Goal: Information Seeking & Learning: Check status

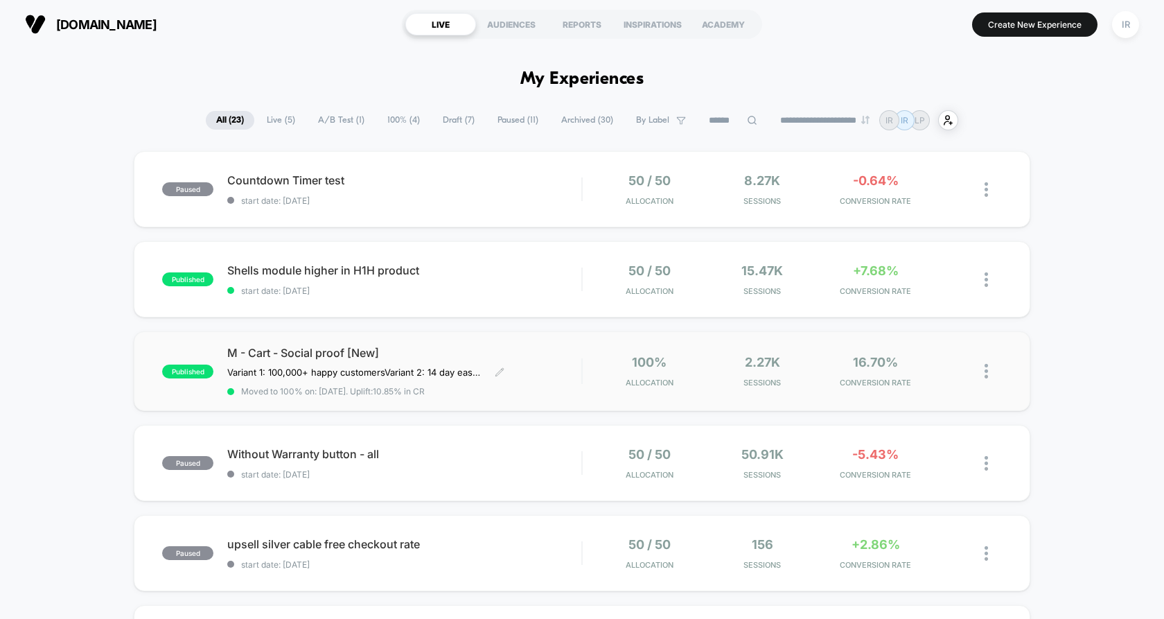
scroll to position [10, 0]
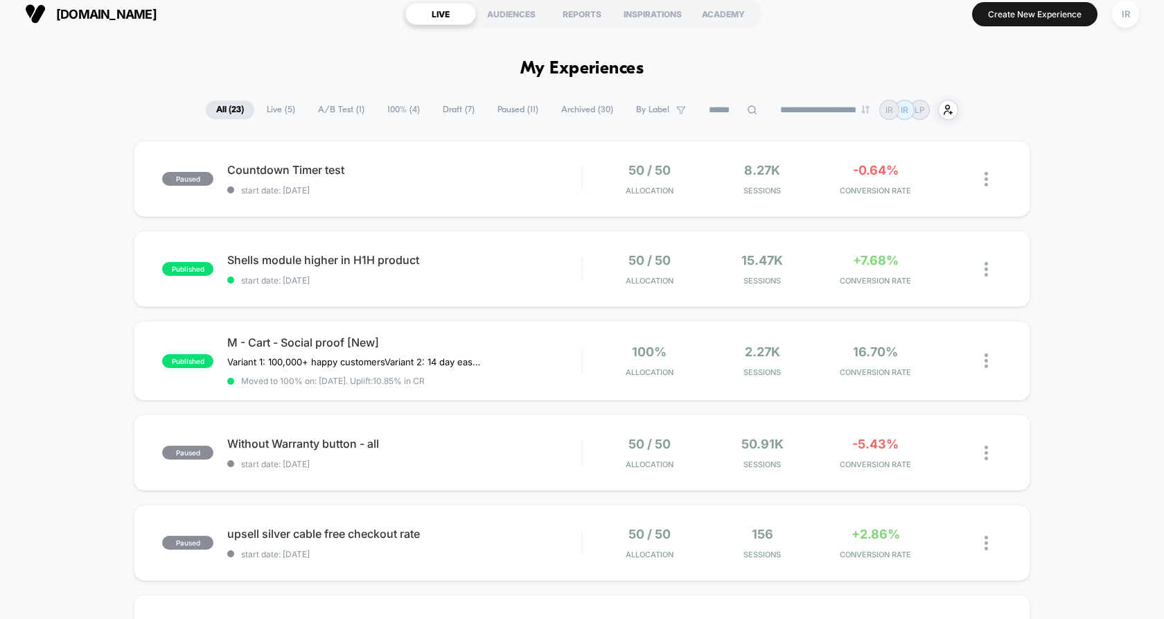
click at [276, 114] on span "Live ( 5 )" at bounding box center [280, 109] width 49 height 19
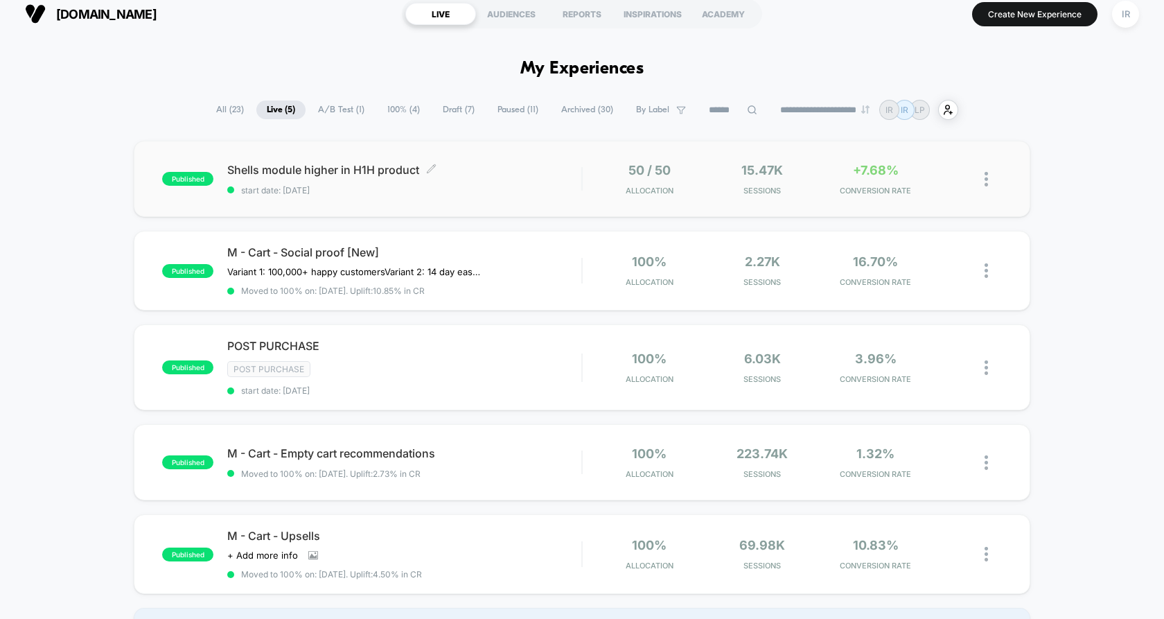
click at [506, 175] on span "Shells module higher in H1H product Click to edit experience details" at bounding box center [404, 170] width 354 height 14
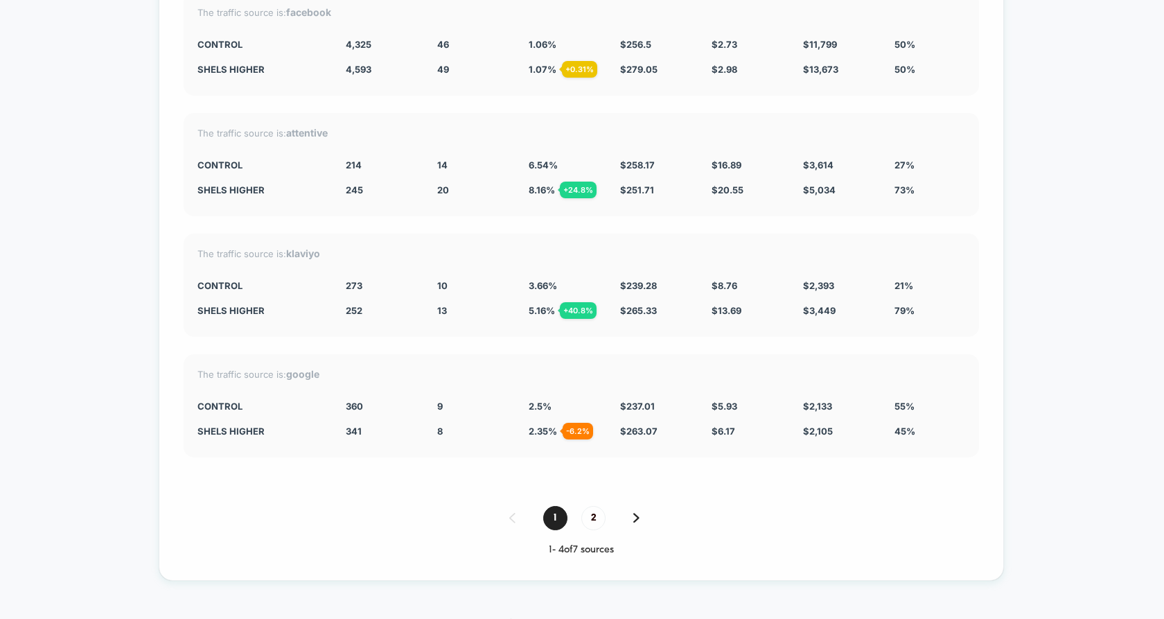
scroll to position [6621, 0]
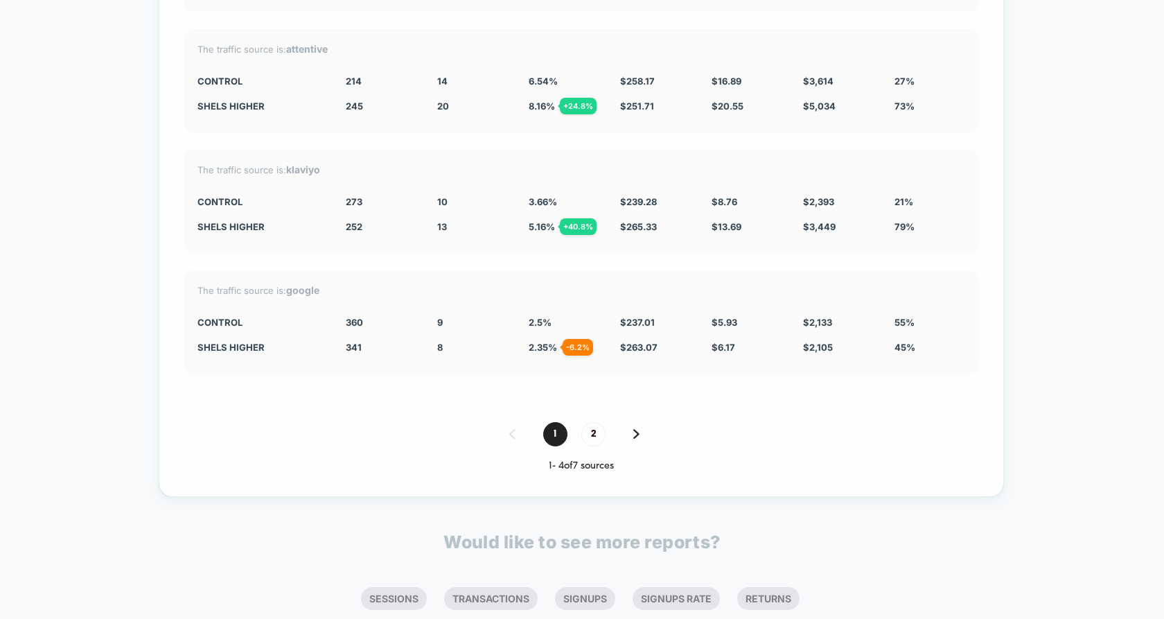
click at [579, 422] on div "1 2" at bounding box center [581, 434] width 795 height 24
click at [586, 422] on span "2" at bounding box center [593, 434] width 24 height 24
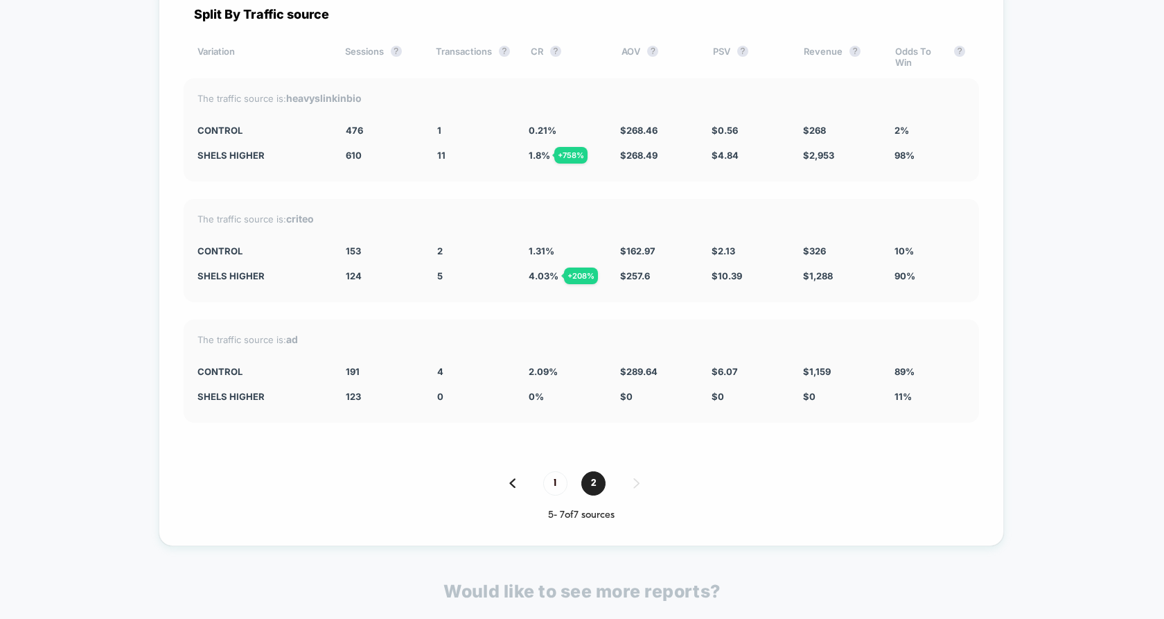
scroll to position [6448, 0]
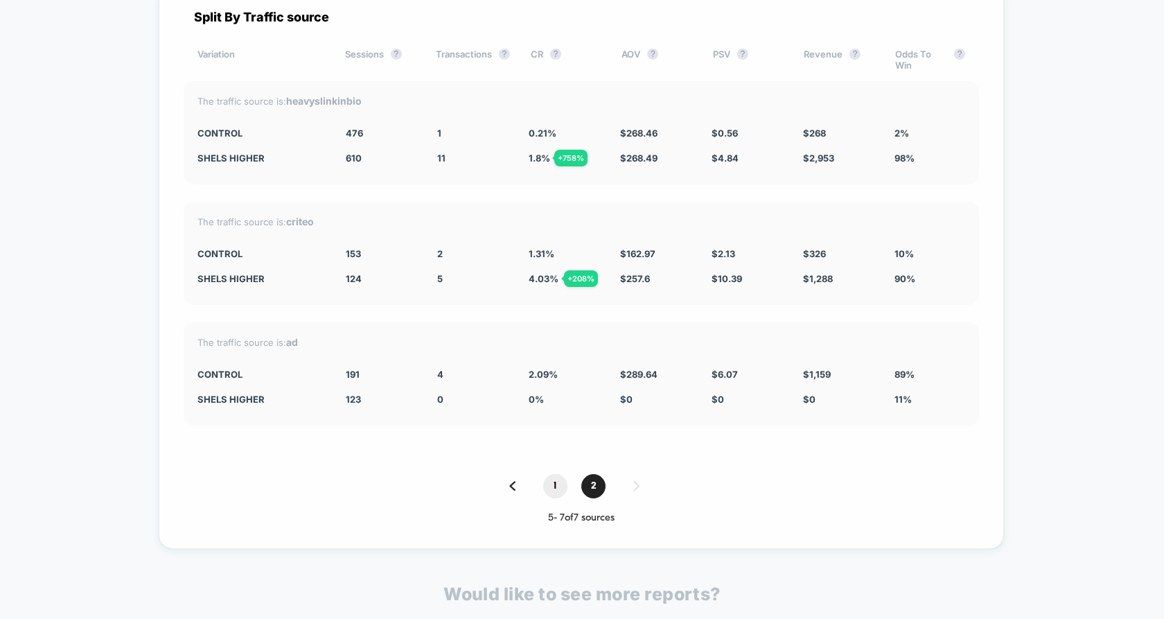
click at [559, 474] on span "1" at bounding box center [555, 486] width 24 height 24
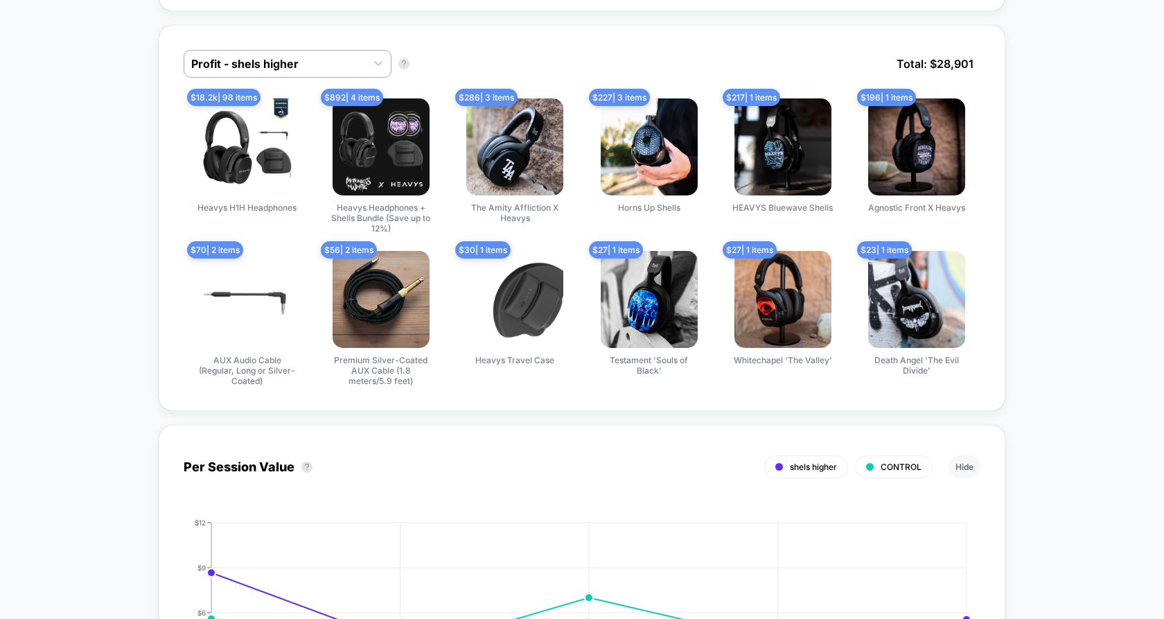
scroll to position [0, 0]
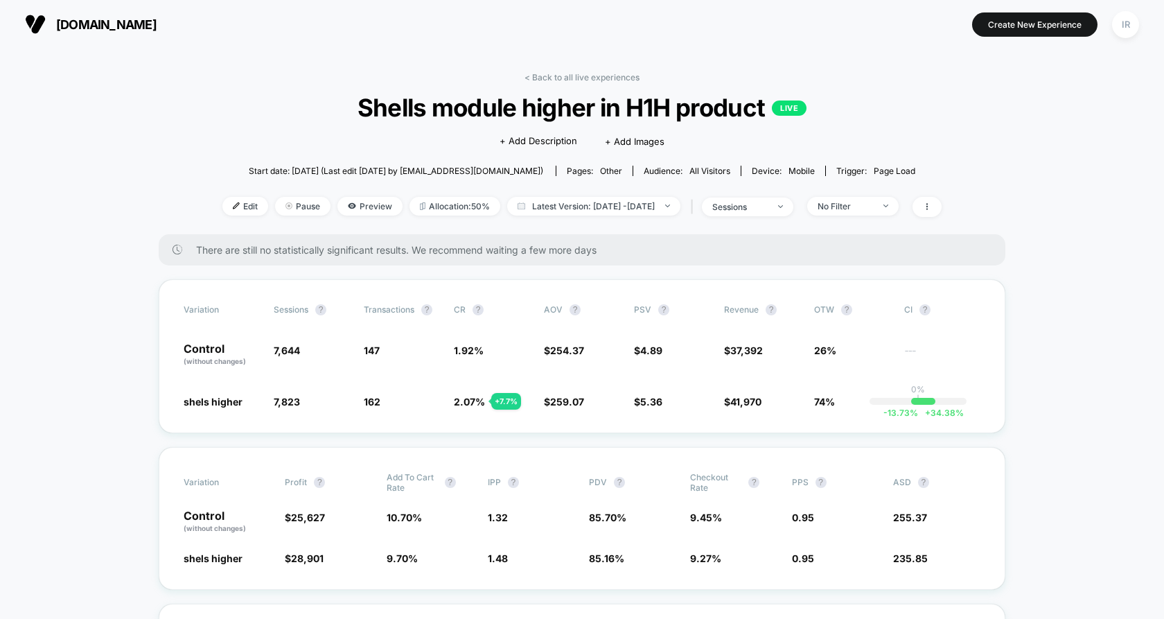
click at [623, 88] on div "< Back to all live experiences Shells module higher in H1H product LIVE Click t…" at bounding box center [581, 153] width 719 height 162
click at [623, 75] on link "< Back to all live experiences" at bounding box center [582, 77] width 115 height 10
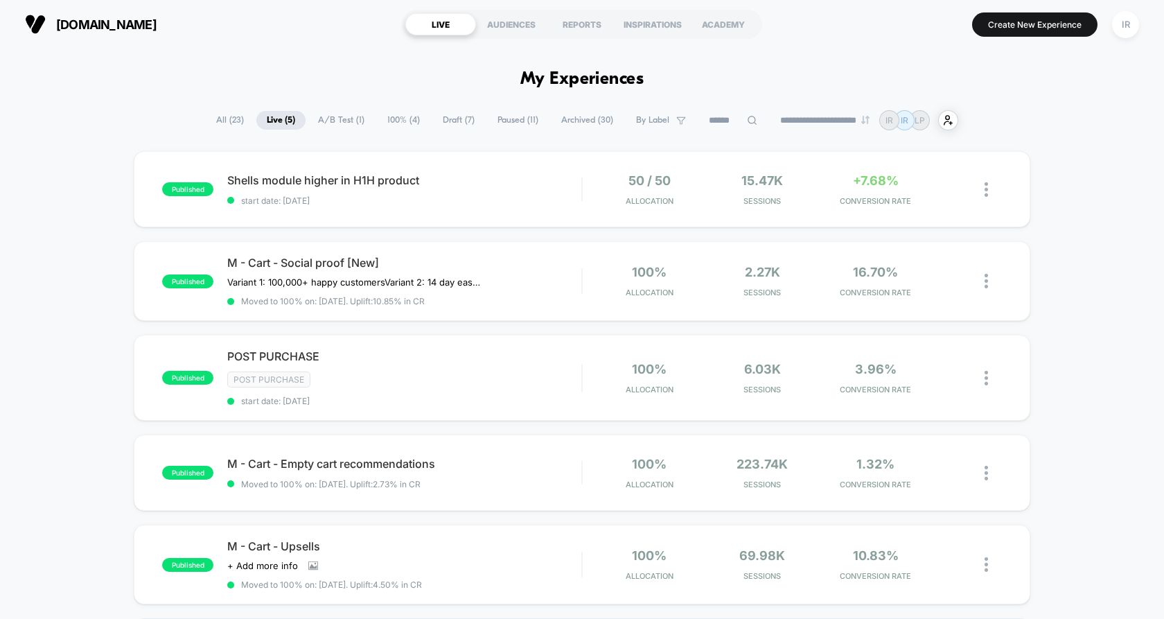
click at [243, 119] on span "All ( 23 )" at bounding box center [230, 120] width 49 height 19
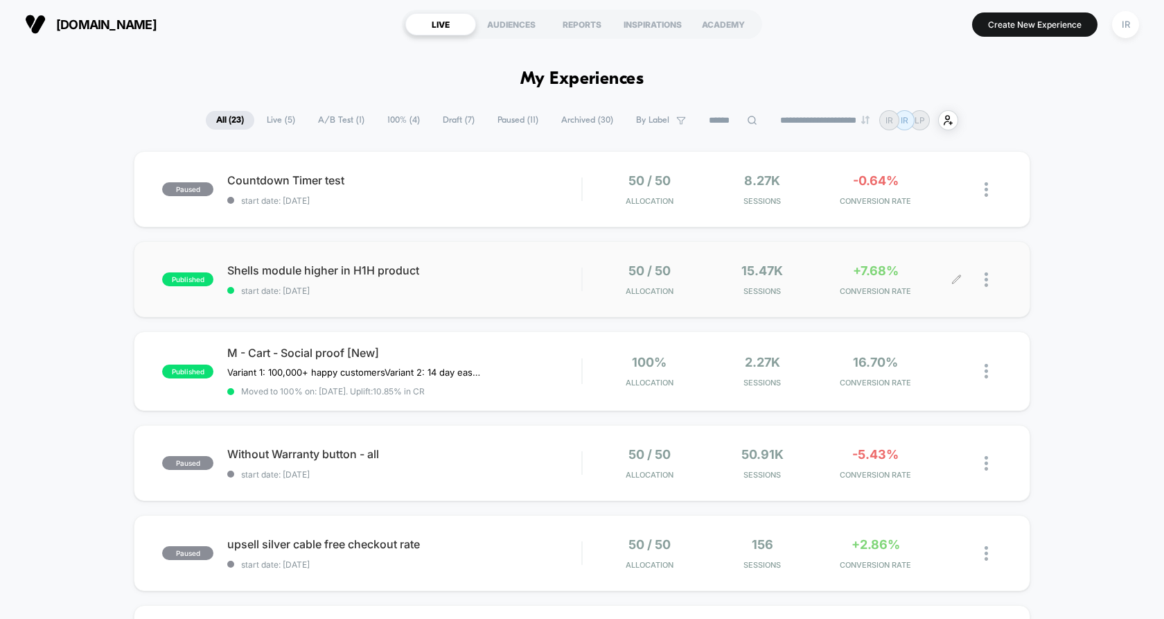
click at [983, 286] on div at bounding box center [979, 279] width 45 height 33
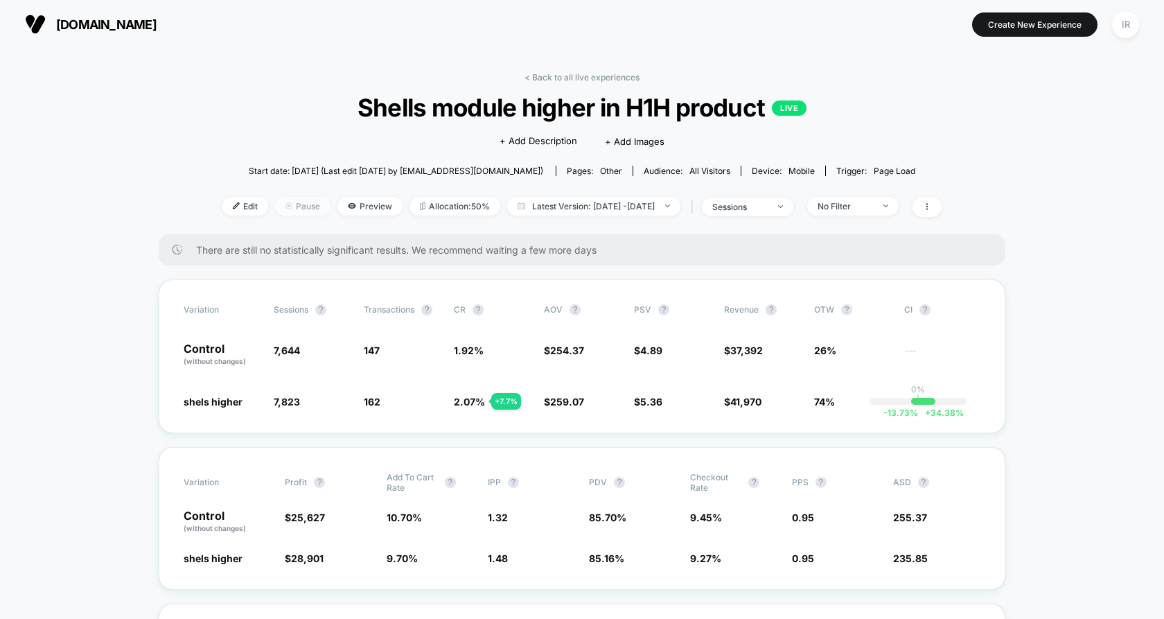
click at [275, 207] on span "Pause" at bounding box center [302, 206] width 55 height 19
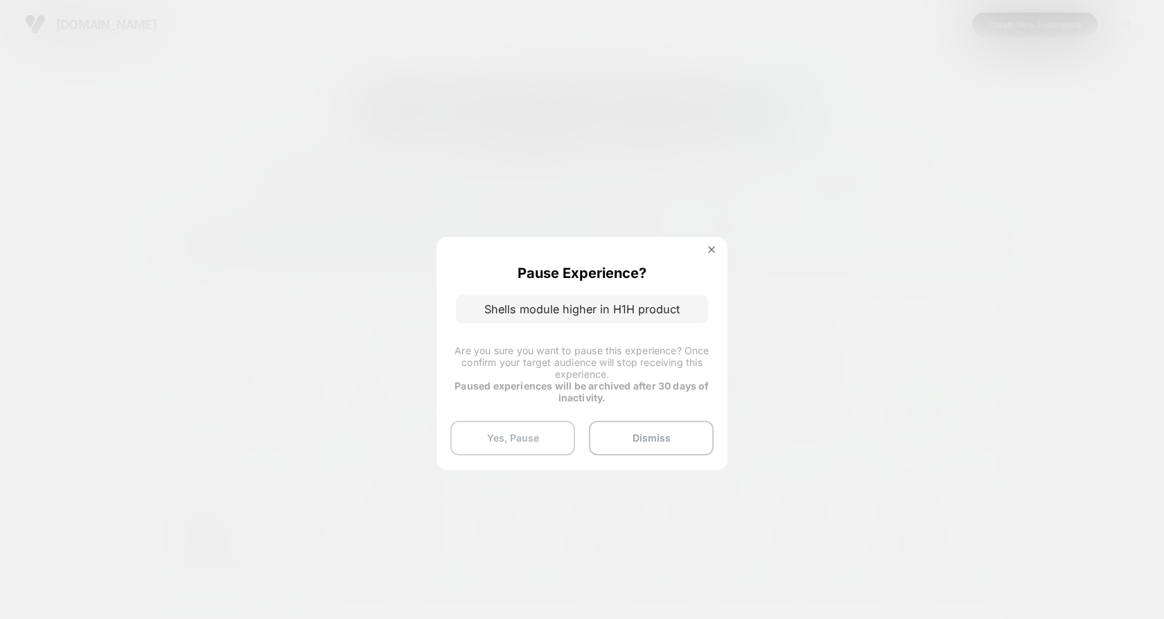
click at [520, 434] on button "Yes, Pause" at bounding box center [512, 438] width 125 height 35
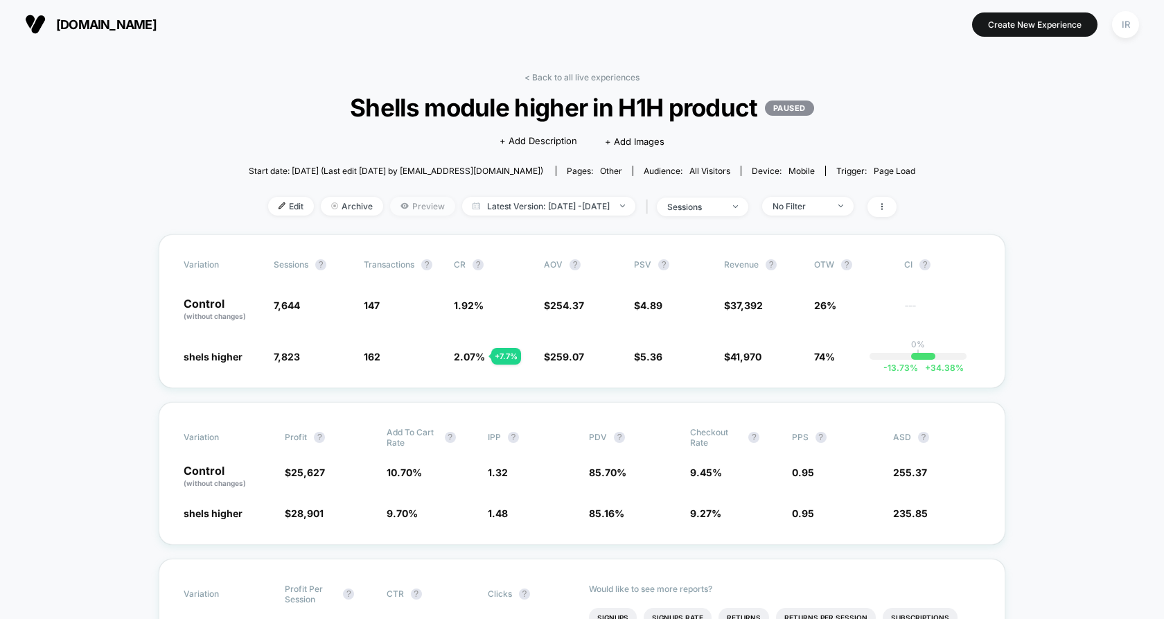
click at [390, 210] on span "Preview" at bounding box center [422, 206] width 65 height 19
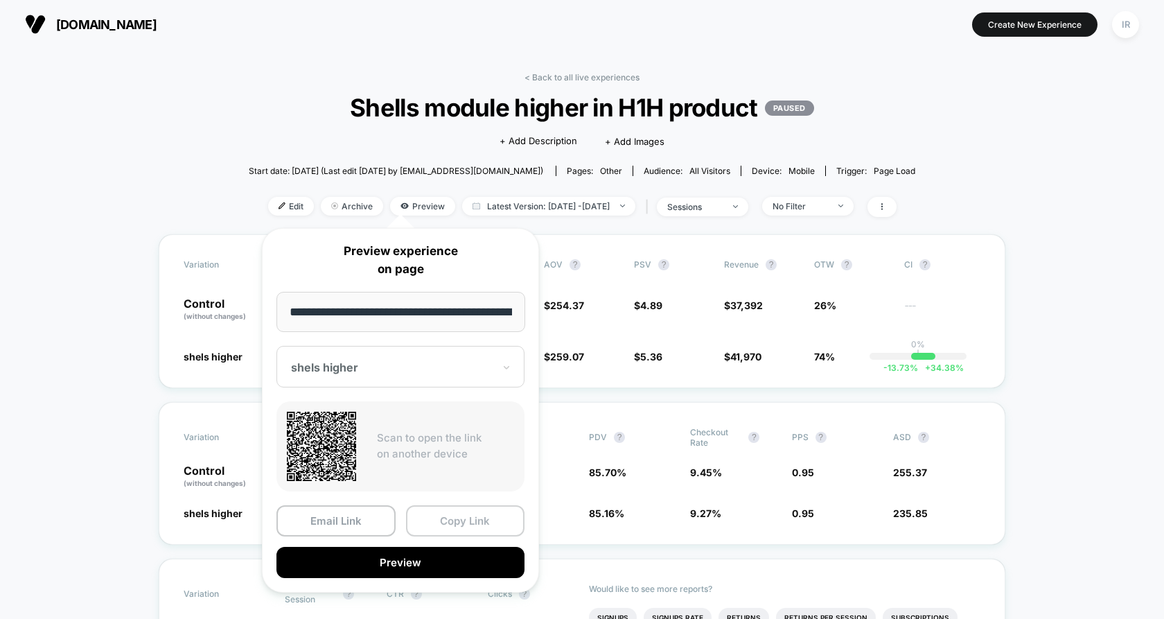
click at [436, 517] on button "Copy Link" at bounding box center [465, 520] width 119 height 31
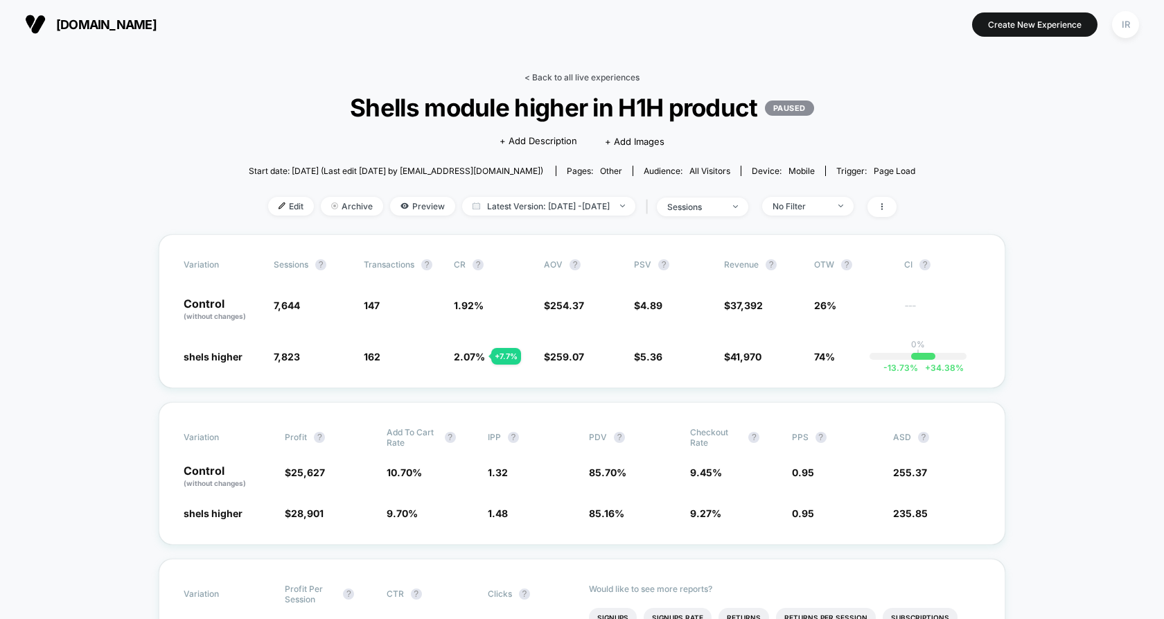
click at [536, 78] on link "< Back to all live experiences" at bounding box center [582, 77] width 115 height 10
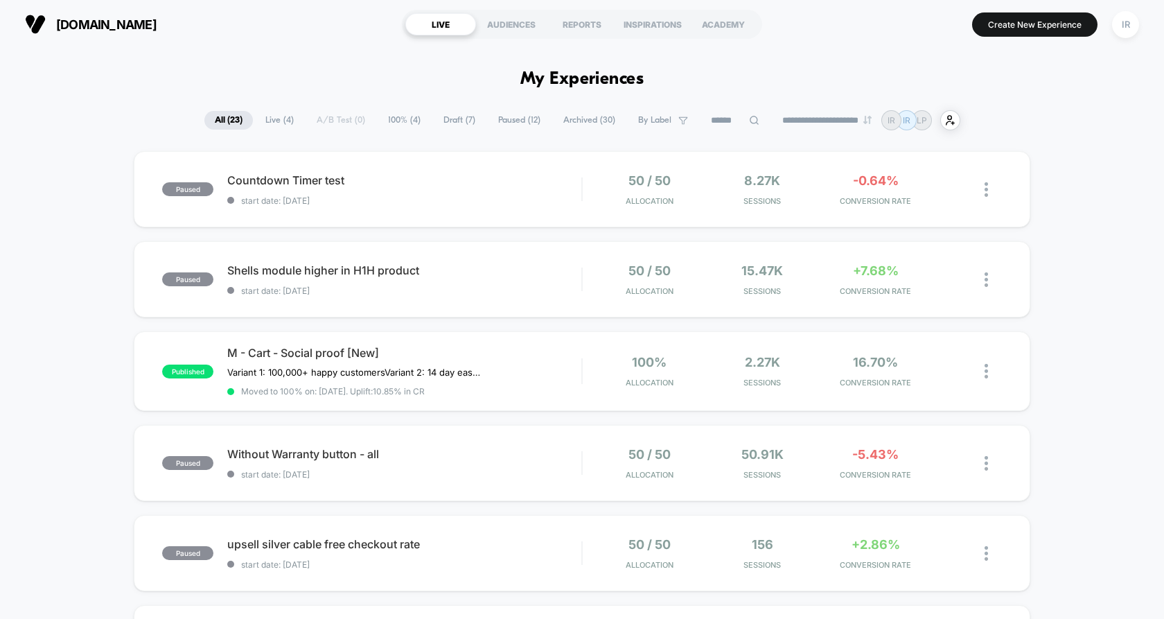
drag, startPoint x: 301, startPoint y: 125, endPoint x: 292, endPoint y: 125, distance: 9.0
click at [301, 125] on div "**********" at bounding box center [582, 120] width 756 height 20
click at [283, 125] on span "Live ( 4 )" at bounding box center [279, 120] width 49 height 19
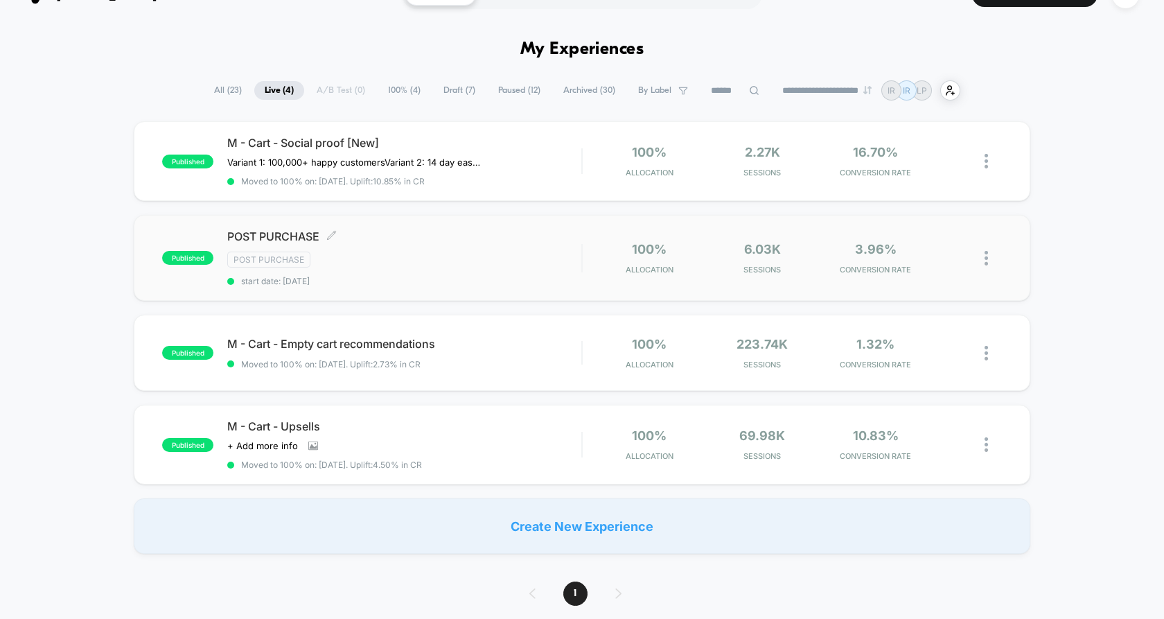
scroll to position [36, 0]
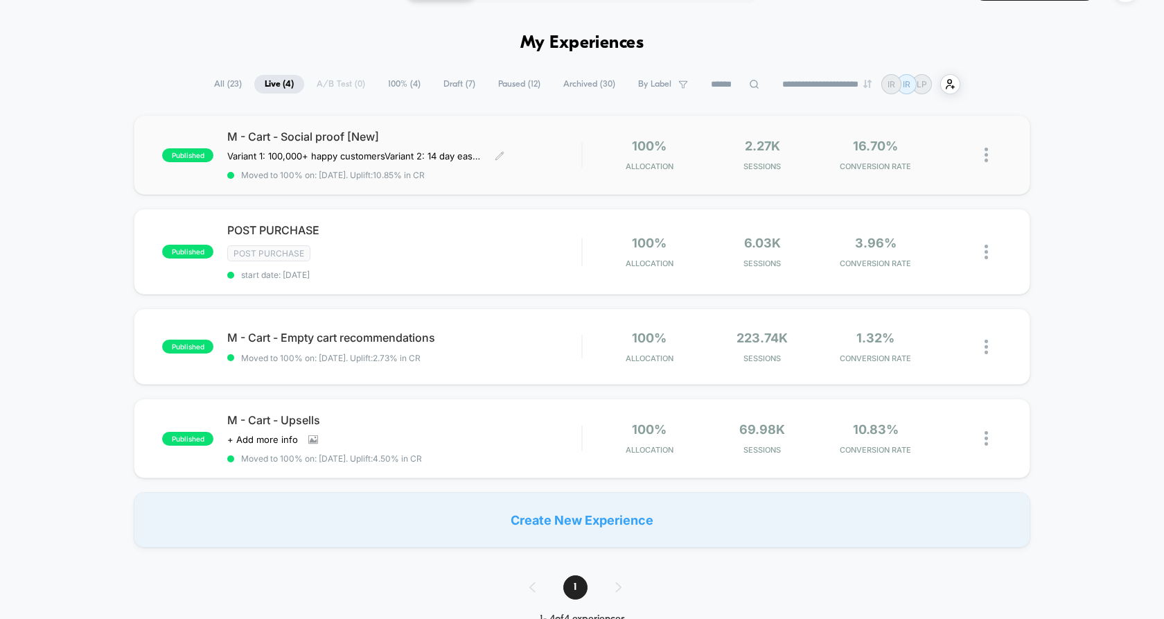
click at [552, 168] on div "M - Cart - Social proof [New] Variant 1: 100,000+ happy customers Variant 2: 14…" at bounding box center [404, 155] width 354 height 51
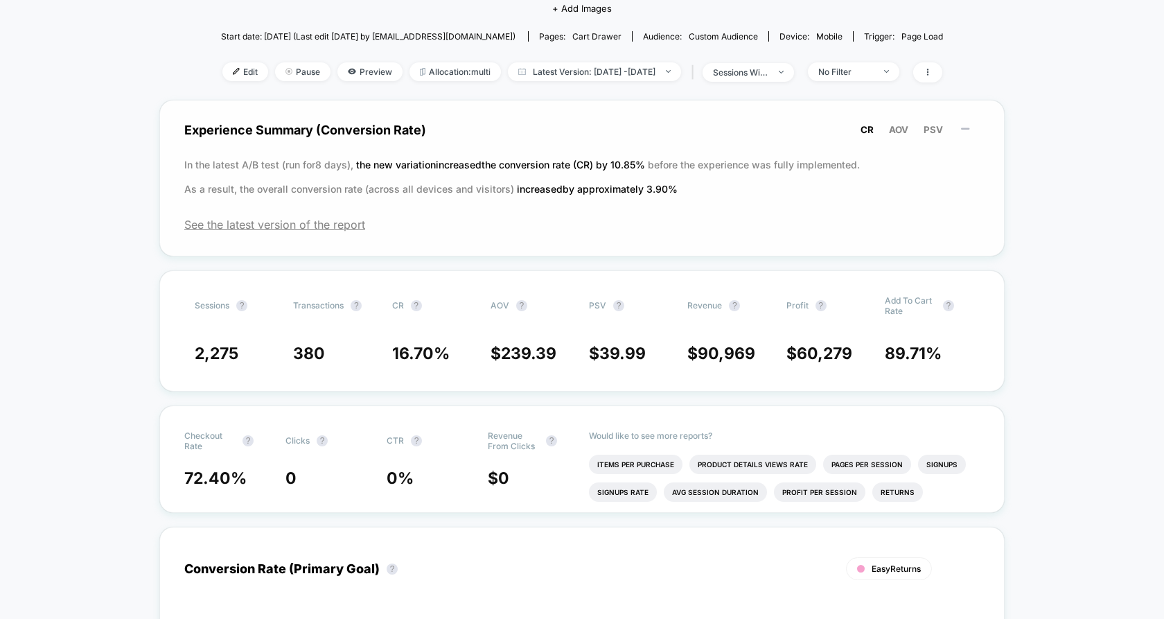
scroll to position [211, 0]
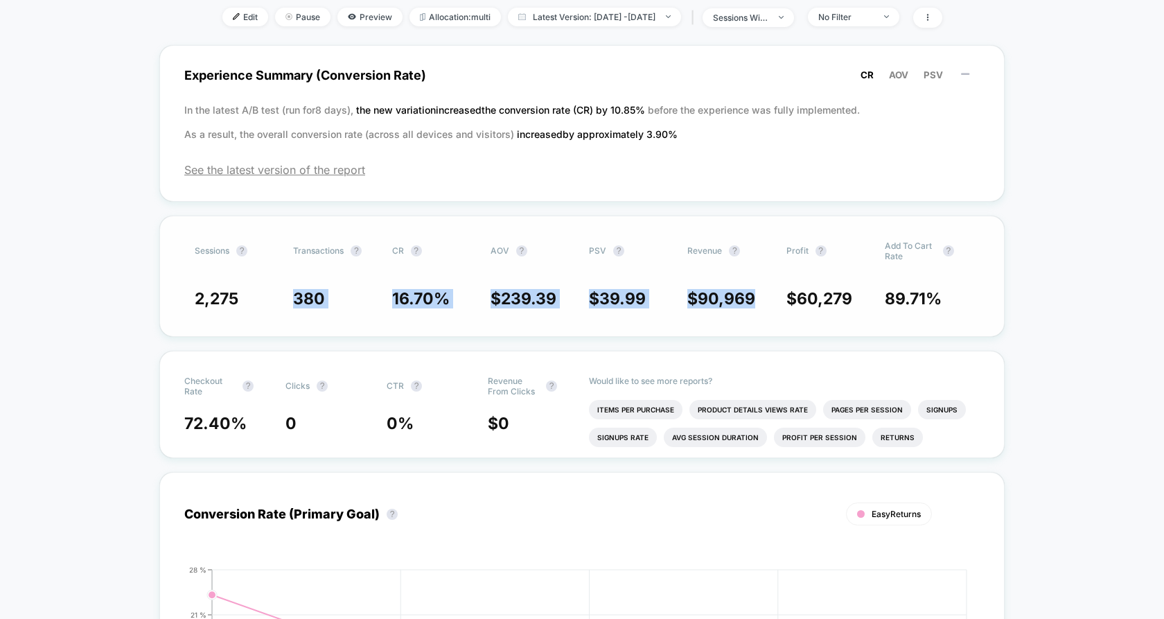
drag, startPoint x: 216, startPoint y: 309, endPoint x: 755, endPoint y: 318, distance: 539.2
click at [755, 318] on div "Sessions ? Transactions ? CR ? AOV ? PSV ? Revenue ? Profit ? Add To Cart Rate …" at bounding box center [581, 275] width 845 height 121
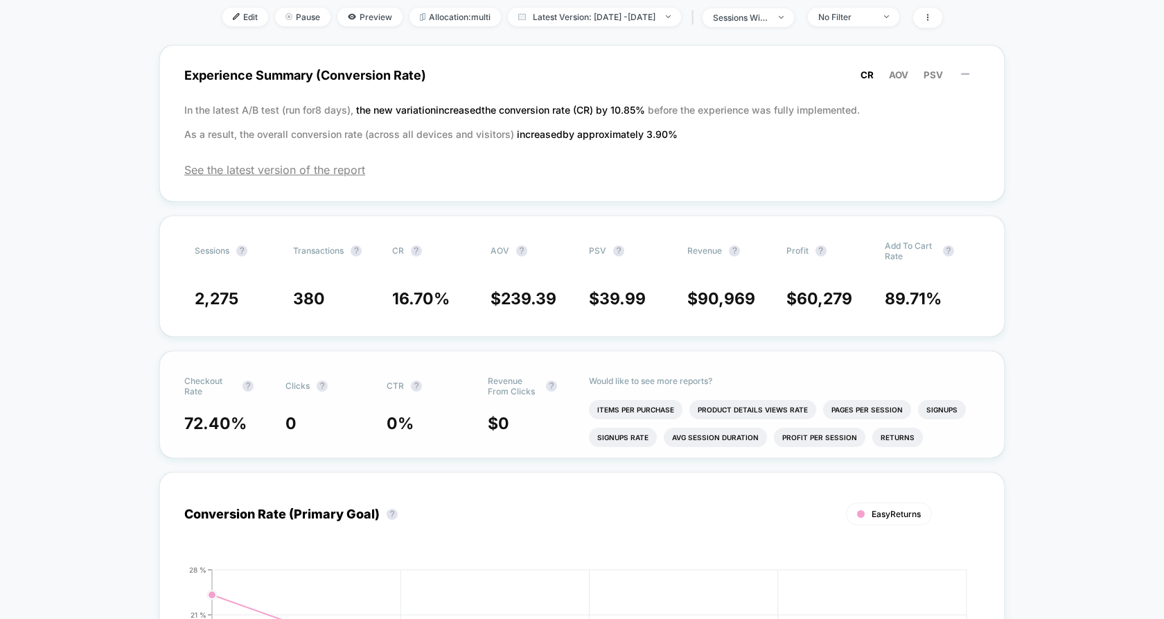
click at [353, 421] on span "0" at bounding box center [328, 423] width 87 height 19
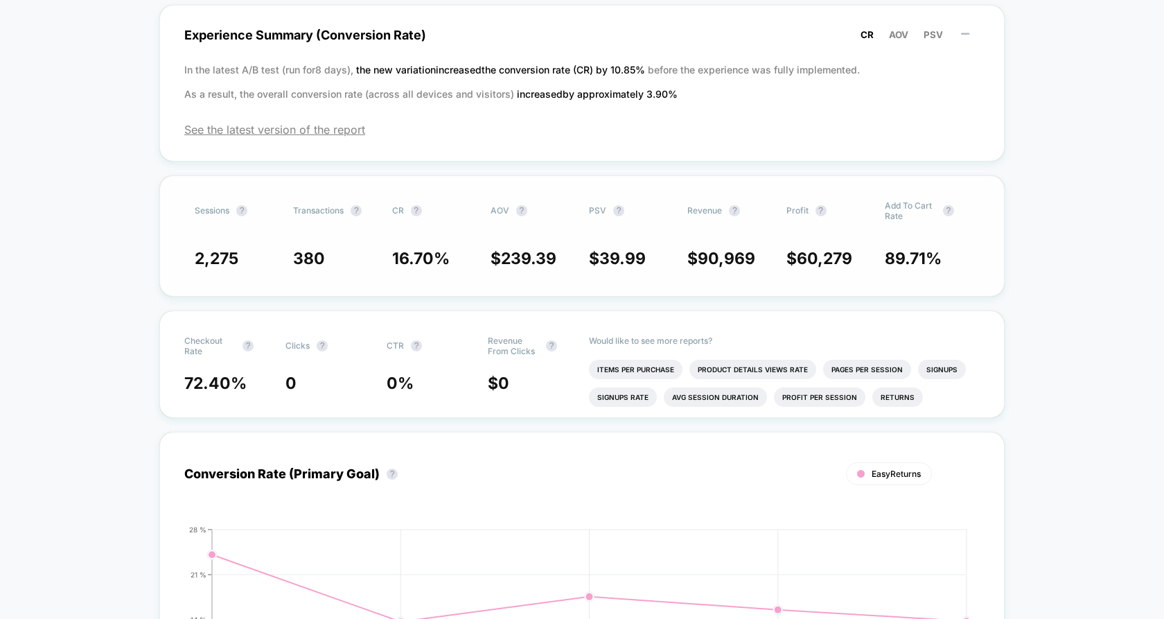
click at [897, 263] on span "89.71 %" at bounding box center [913, 258] width 57 height 19
click at [786, 256] on span "$ 60,279" at bounding box center [819, 258] width 66 height 19
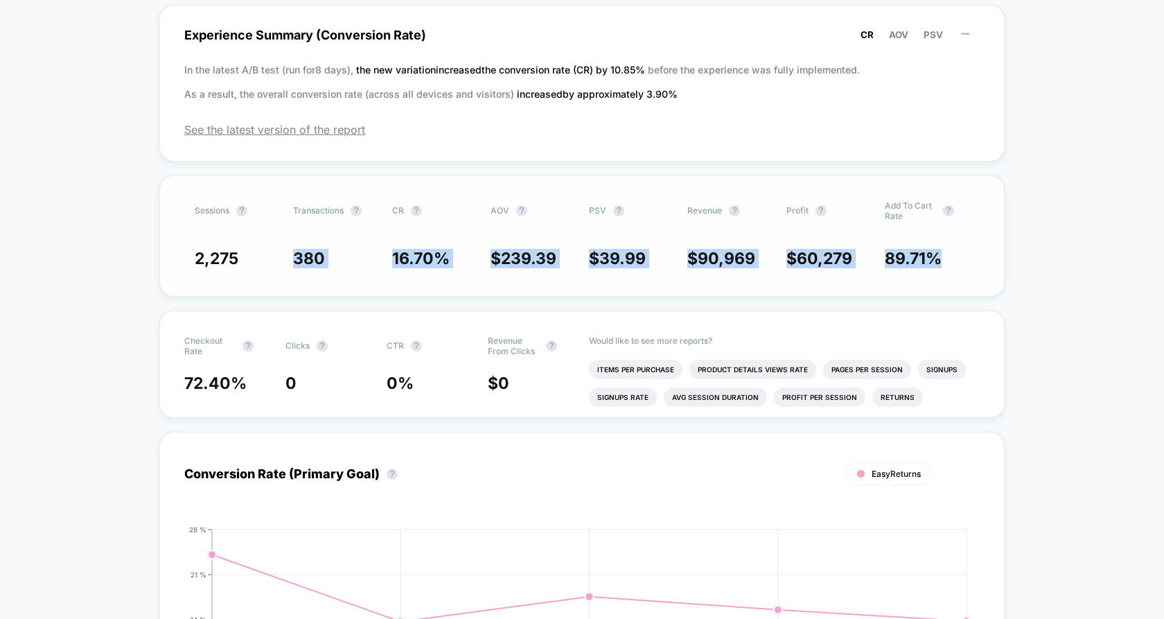
drag, startPoint x: 234, startPoint y: 256, endPoint x: 922, endPoint y: 267, distance: 687.5
click at [922, 267] on div "Sessions ? Transactions ? CR ? AOV ? PSV ? Revenue ? Profit ? Add To Cart Rate …" at bounding box center [581, 235] width 845 height 121
drag, startPoint x: 385, startPoint y: 258, endPoint x: 870, endPoint y: 258, distance: 485.0
click at [870, 258] on div "2,275 380 16.70 % $ 239.39 $ 39.99 $ 90,969 $ 60,279 89.71 %" at bounding box center [582, 258] width 775 height 19
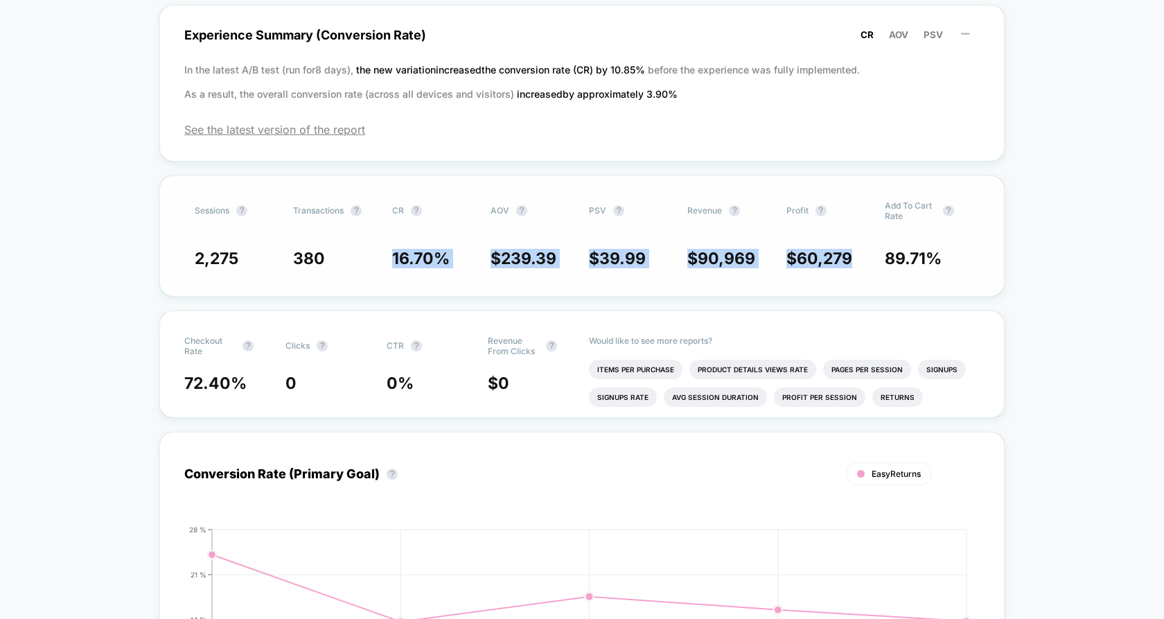
click at [870, 258] on span "$ 60,279" at bounding box center [828, 258] width 85 height 19
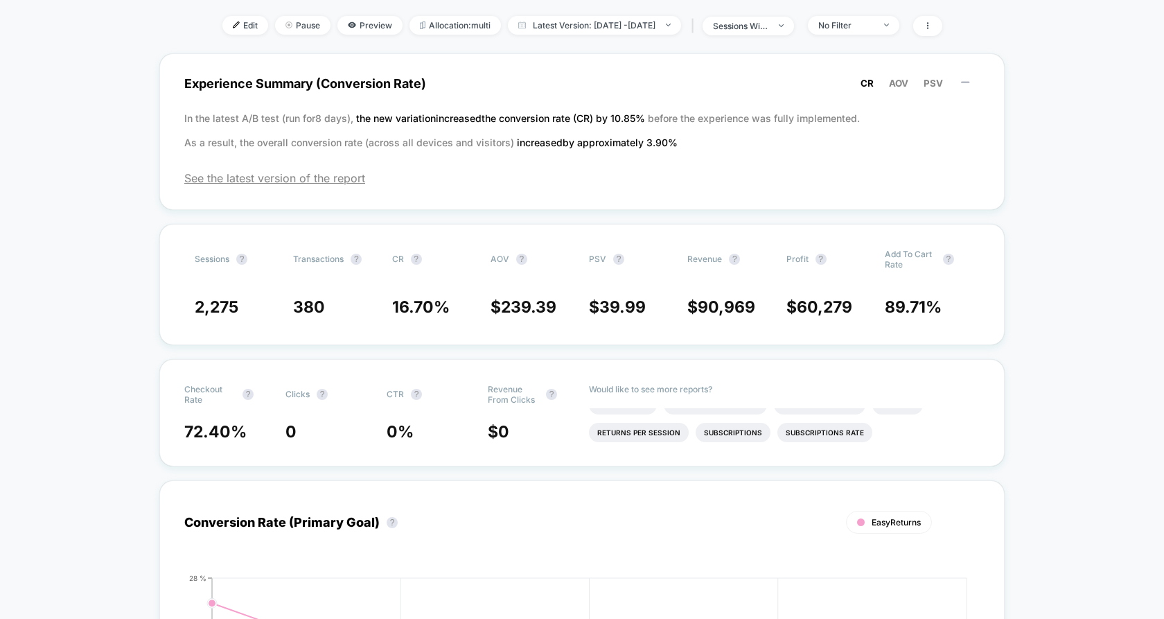
scroll to position [0, 0]
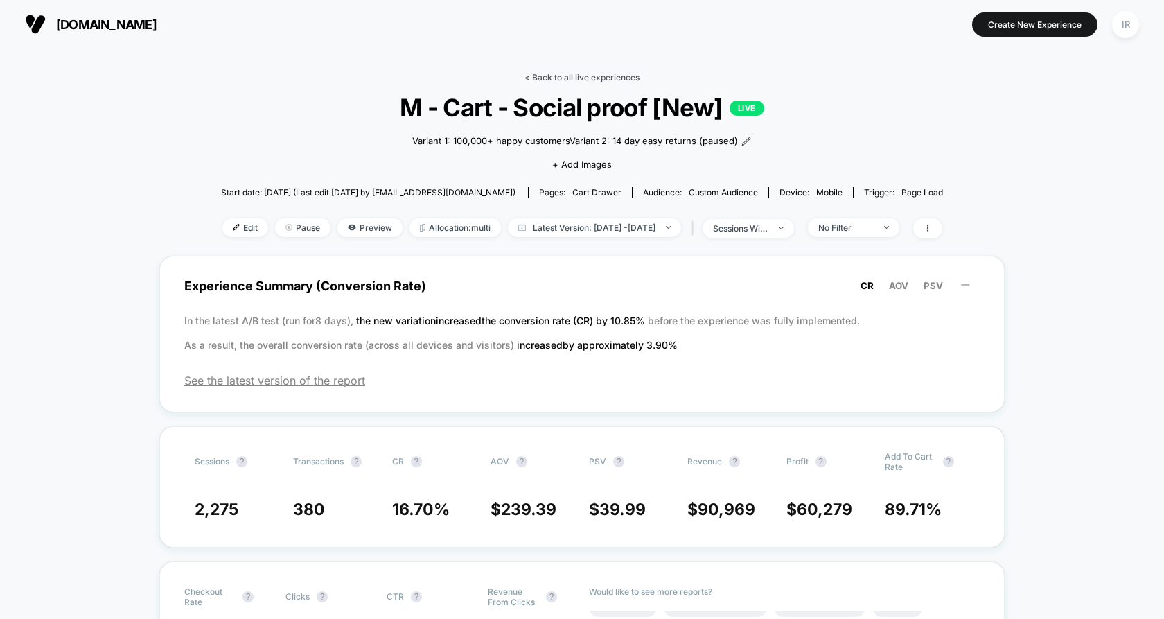
click at [605, 72] on link "< Back to all live experiences" at bounding box center [582, 77] width 115 height 10
